Goal: Check status: Check status

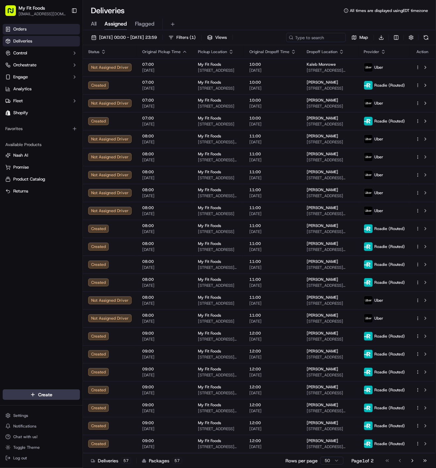
click at [25, 30] on span "Orders" at bounding box center [19, 29] width 13 height 6
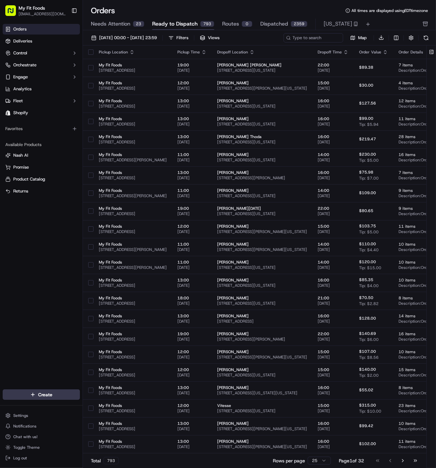
click at [321, 42] on div "[DATE] 00:00 - [DATE] 23:59 Filters Views Map Download" at bounding box center [259, 39] width 353 height 13
click at [321, 40] on input at bounding box center [304, 37] width 80 height 9
paste input "ord_nZ7LUqeZUe255hpRZD6Pqc"
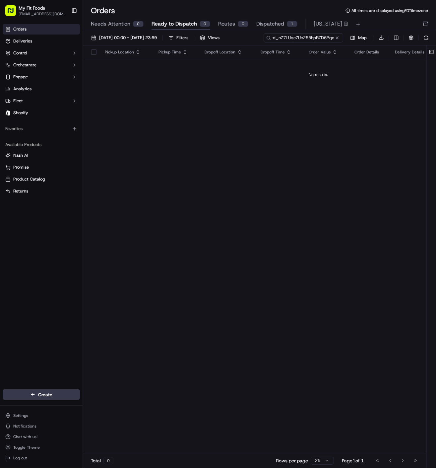
type input "ord_nZ7LUqeZUe255hpRZD6Pqc"
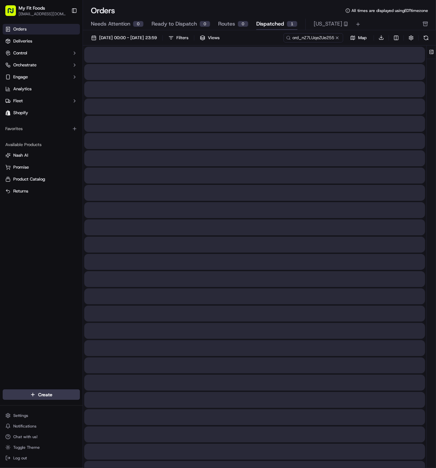
click at [275, 23] on span "Dispatched" at bounding box center [270, 24] width 28 height 8
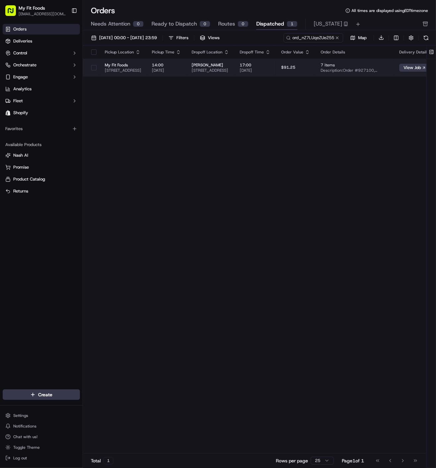
click at [141, 67] on span "My Fit Foods" at bounding box center [123, 64] width 36 height 5
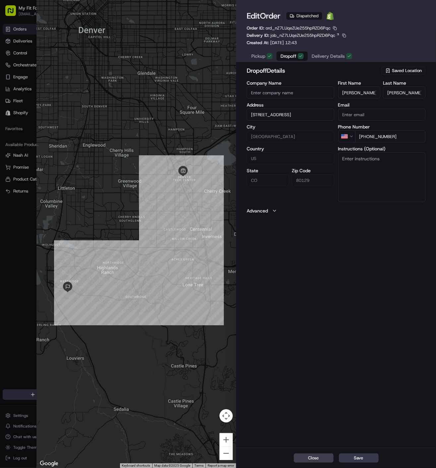
click at [287, 56] on span "Dropoff" at bounding box center [289, 56] width 16 height 7
click at [256, 57] on span "Pickup" at bounding box center [258, 56] width 14 height 7
click at [284, 57] on span "Dropoff" at bounding box center [289, 56] width 16 height 7
click at [354, 302] on div "dropoff Details Saved Location Company Name Address [STREET_ADDRESS][GEOGRAPHIC…" at bounding box center [336, 256] width 200 height 383
